Goal: Information Seeking & Learning: Understand process/instructions

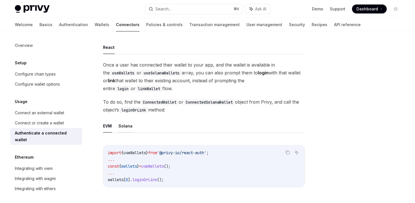
click at [130, 128] on button "Solana" at bounding box center [126, 125] width 14 height 13
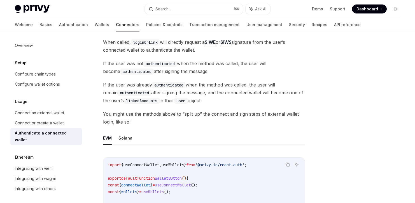
scroll to position [155, 0]
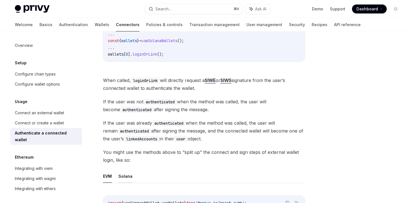
click at [128, 173] on button "Solana" at bounding box center [126, 175] width 14 height 13
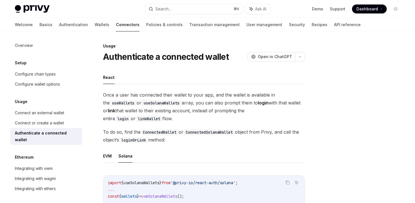
click at [130, 159] on button "Solana" at bounding box center [126, 155] width 14 height 13
type textarea "*"
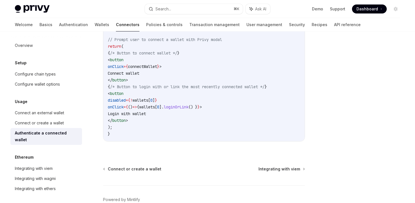
scroll to position [134, 0]
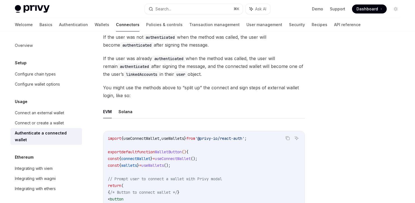
scroll to position [218, 0]
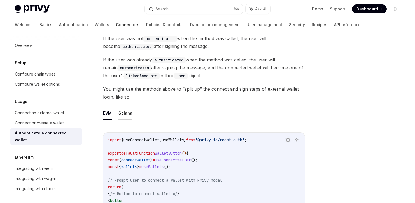
click at [119, 115] on button "Solana" at bounding box center [126, 112] width 14 height 13
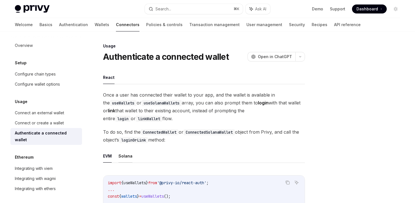
click at [128, 156] on button "Solana" at bounding box center [126, 155] width 14 height 13
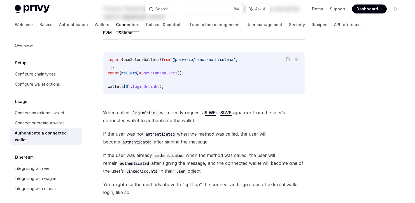
scroll to position [7, 0]
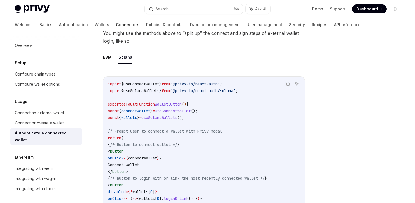
type textarea "*"
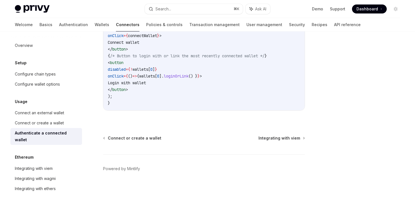
scroll to position [284, 0]
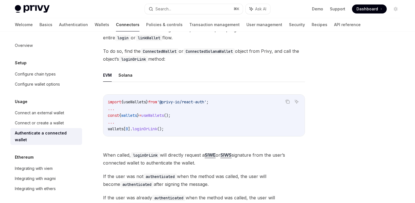
scroll to position [11, 0]
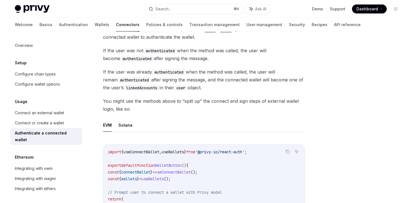
scroll to position [207, 0]
click at [124, 126] on button "Solana" at bounding box center [126, 124] width 14 height 13
type textarea "*"
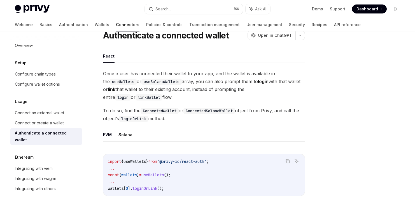
scroll to position [6, 0]
